Goal: Task Accomplishment & Management: Complete application form

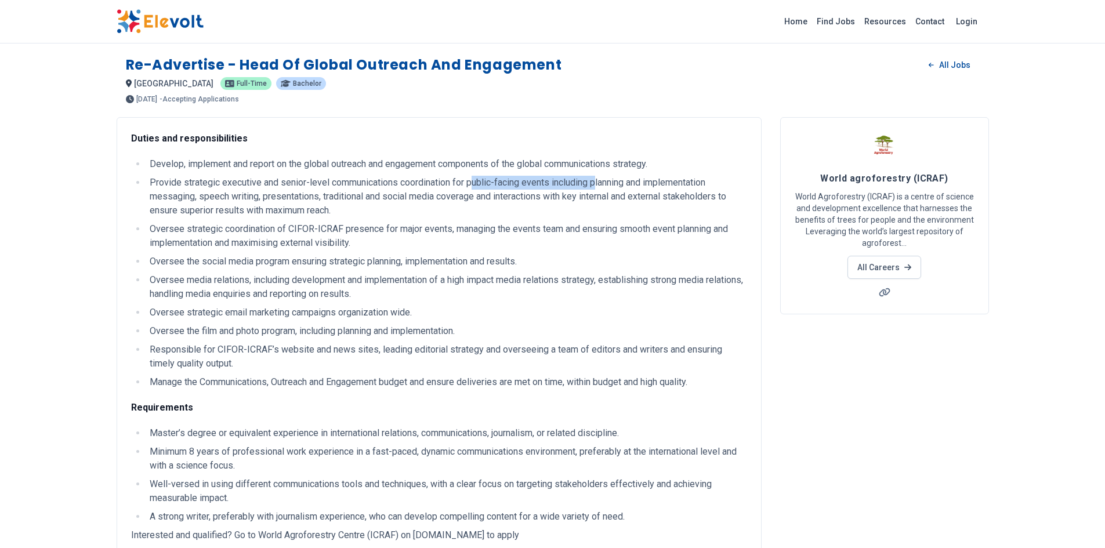
drag, startPoint x: 472, startPoint y: 182, endPoint x: 598, endPoint y: 185, distance: 125.4
click at [598, 185] on li "Provide strategic executive and senior-level communications coordination for pu…" at bounding box center [446, 197] width 601 height 42
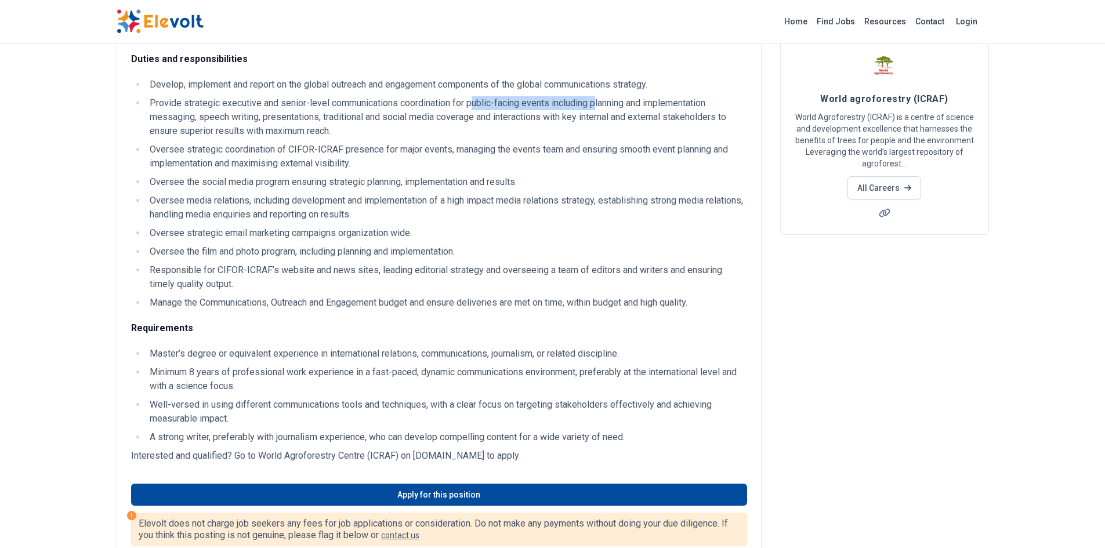
scroll to position [174, 0]
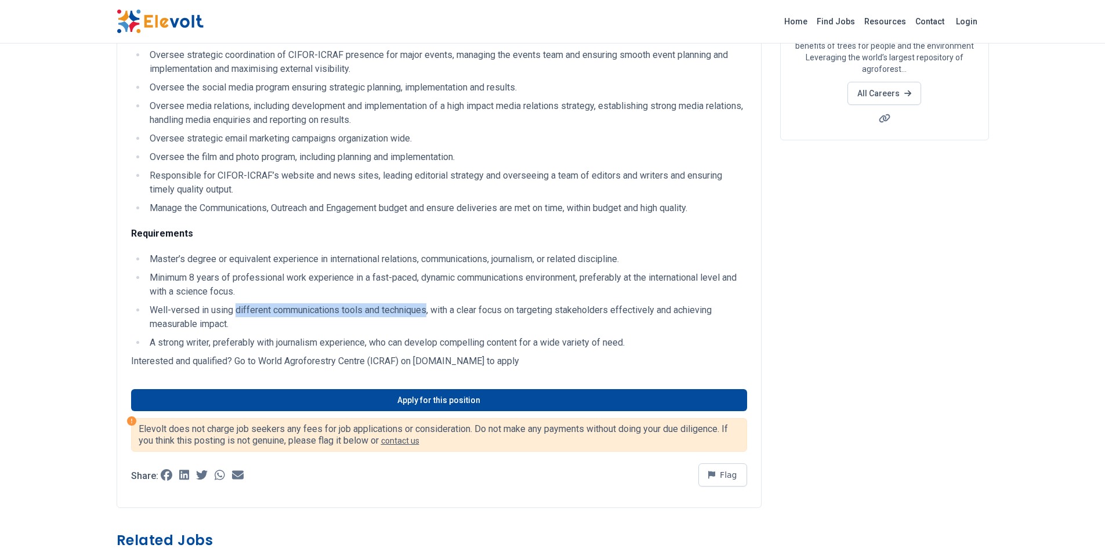
drag, startPoint x: 235, startPoint y: 310, endPoint x: 428, endPoint y: 312, distance: 193.2
click at [428, 312] on li "Well-versed in using different communications tools and techniques, with a clea…" at bounding box center [446, 317] width 601 height 28
drag, startPoint x: 400, startPoint y: 312, endPoint x: 388, endPoint y: 312, distance: 12.2
click at [388, 312] on li "Well-versed in using different communications tools and techniques, with a clea…" at bounding box center [446, 317] width 601 height 28
click at [251, 321] on li "Well-versed in using different communications tools and techniques, with a clea…" at bounding box center [446, 317] width 601 height 28
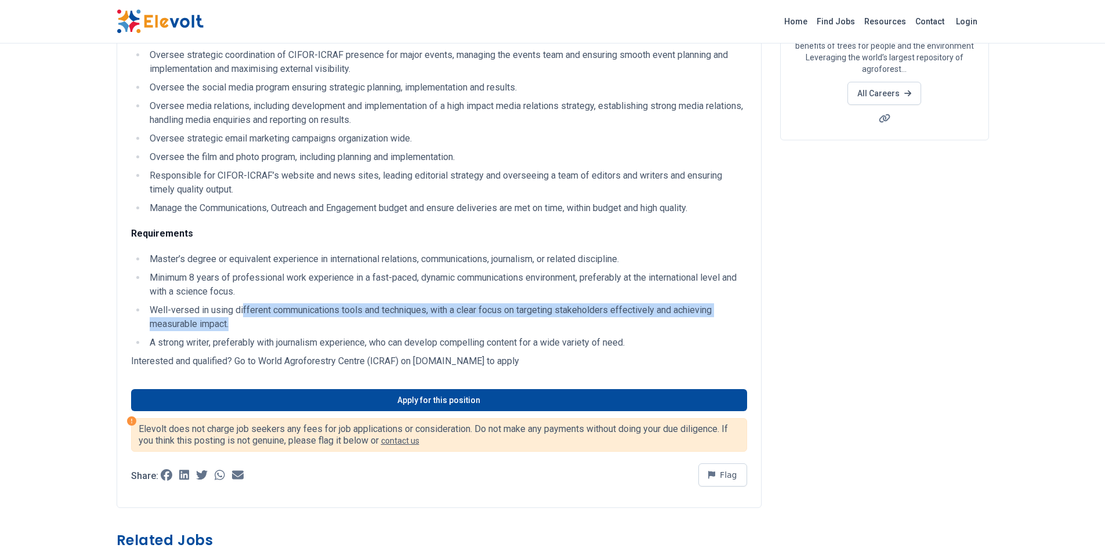
drag, startPoint x: 241, startPoint y: 310, endPoint x: 319, endPoint y: 320, distance: 78.9
click at [319, 320] on li "Well-versed in using different communications tools and techniques, with a clea…" at bounding box center [446, 317] width 601 height 28
click at [444, 324] on li "Well-versed in using different communications tools and techniques, with a clea…" at bounding box center [446, 317] width 601 height 28
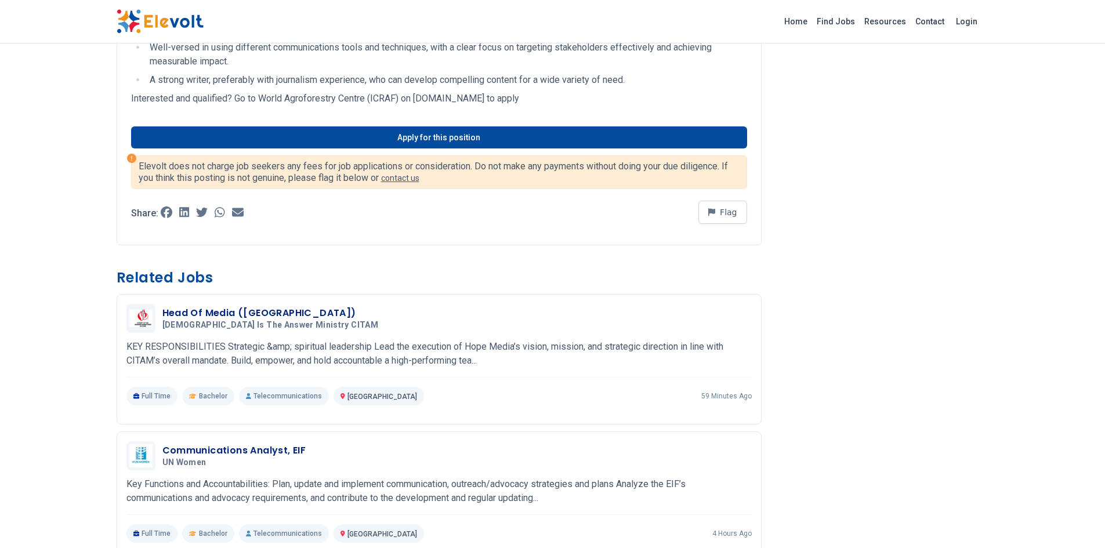
scroll to position [435, 0]
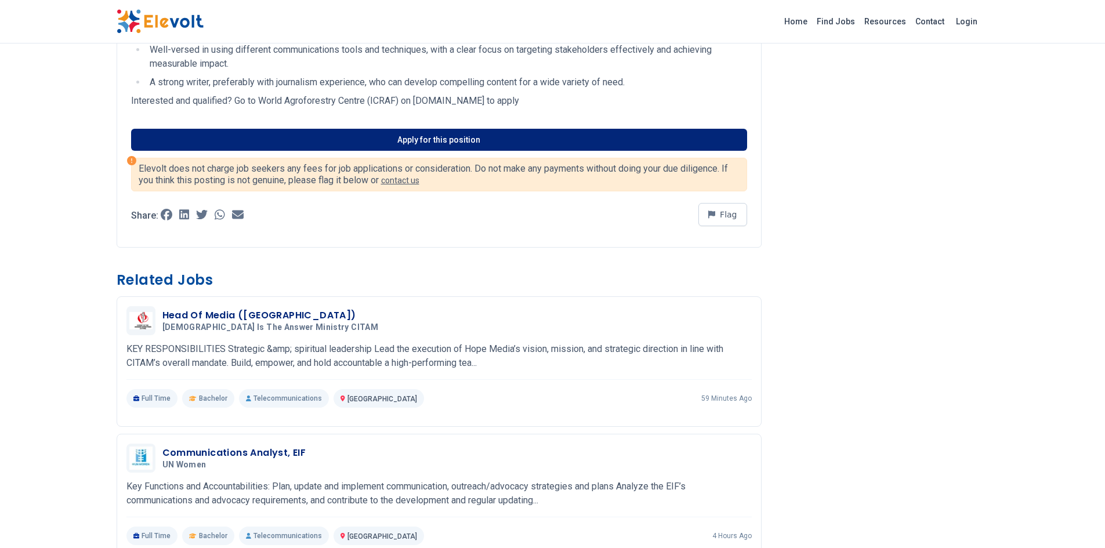
click at [463, 137] on link "Apply for this position" at bounding box center [439, 140] width 616 height 22
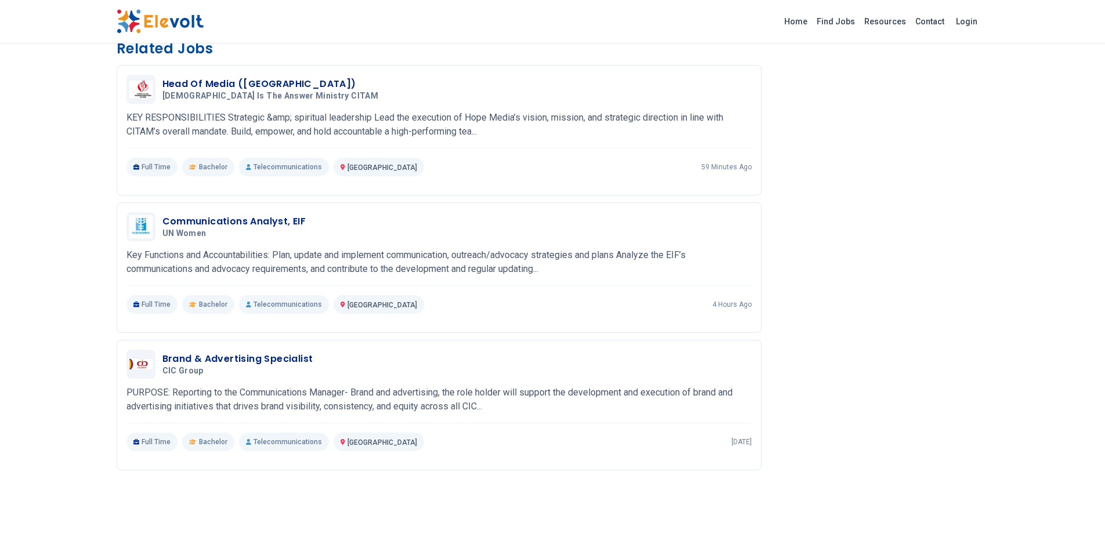
scroll to position [609, 0]
